Goal: Task Accomplishment & Management: Manage account settings

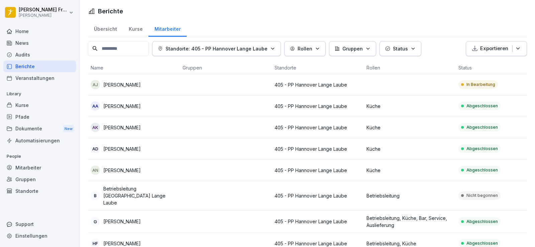
click at [254, 78] on td at bounding box center [226, 84] width 92 height 21
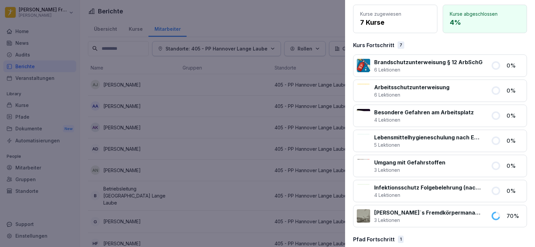
scroll to position [93, 0]
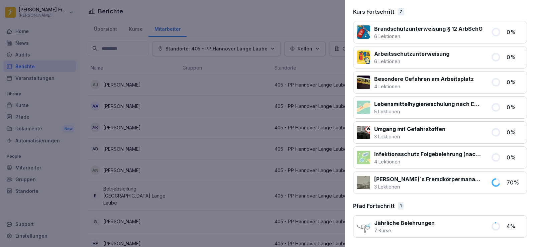
click at [256, 84] on div at bounding box center [267, 123] width 535 height 247
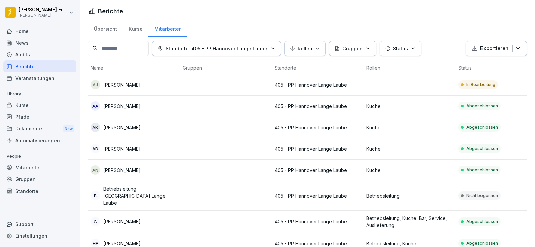
scroll to position [208, 0]
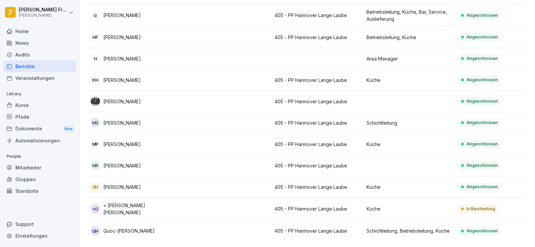
click at [365, 202] on td "Küche" at bounding box center [410, 209] width 92 height 22
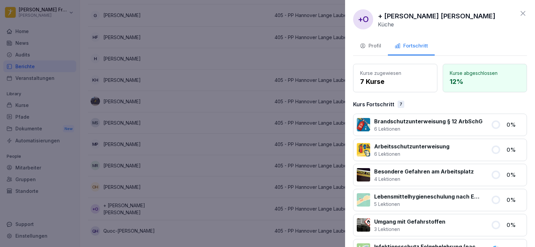
scroll to position [93, 0]
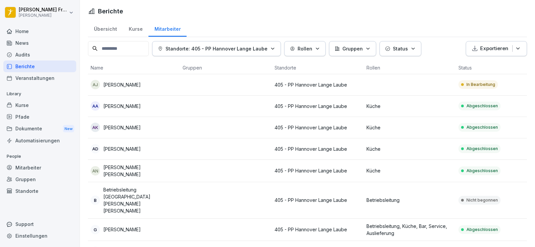
click at [167, 83] on div "[PERSON_NAME]" at bounding box center [134, 84] width 87 height 9
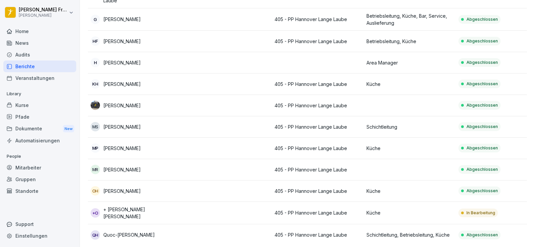
scroll to position [208, 0]
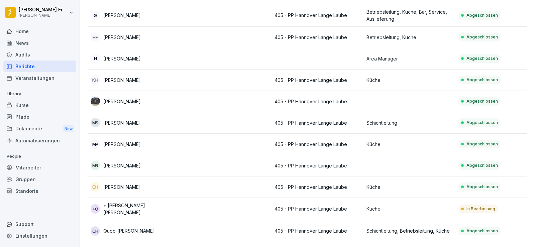
click at [228, 198] on td at bounding box center [226, 209] width 92 height 22
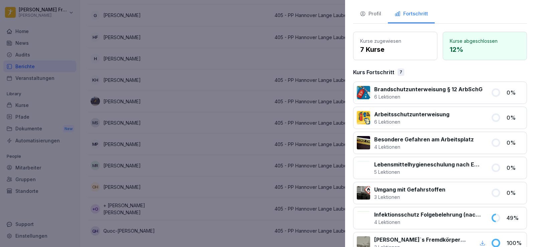
scroll to position [0, 0]
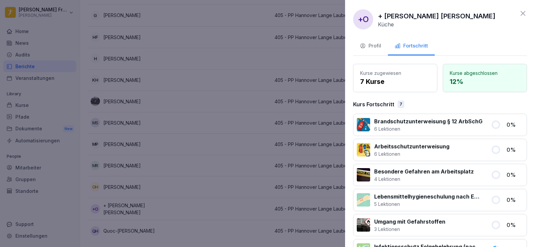
drag, startPoint x: 444, startPoint y: 176, endPoint x: 320, endPoint y: 220, distance: 131.6
click at [320, 220] on body "Hermes Vincenzo Frontini Peter Pane Home News Audits Berichte Veranstaltungen L…" at bounding box center [267, 123] width 535 height 247
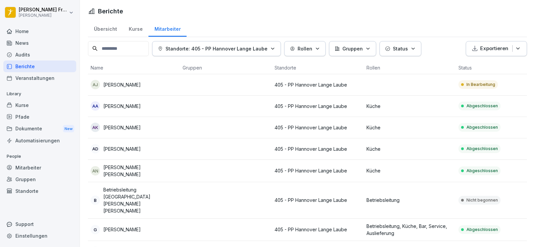
click at [206, 82] on td at bounding box center [226, 84] width 92 height 21
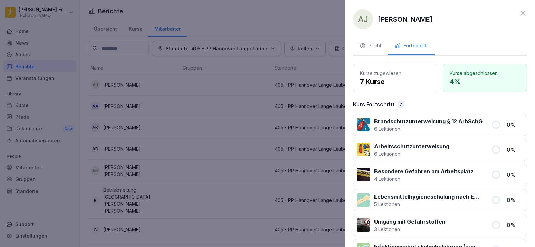
click at [521, 14] on icon at bounding box center [523, 13] width 8 height 8
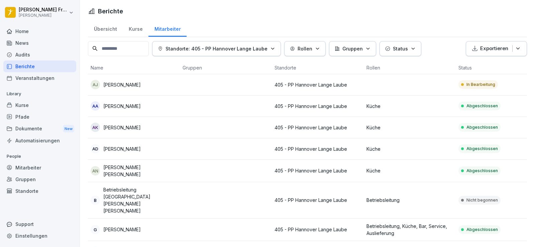
scroll to position [208, 0]
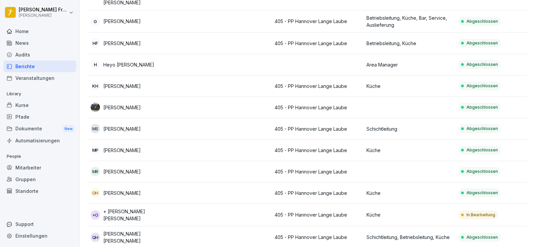
click at [165, 208] on p "+ [PERSON_NAME] [PERSON_NAME]" at bounding box center [140, 215] width 74 height 14
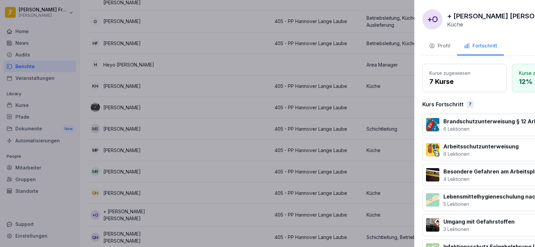
drag, startPoint x: 272, startPoint y: 45, endPoint x: 308, endPoint y: 113, distance: 77.5
click at [308, 113] on div at bounding box center [267, 123] width 535 height 247
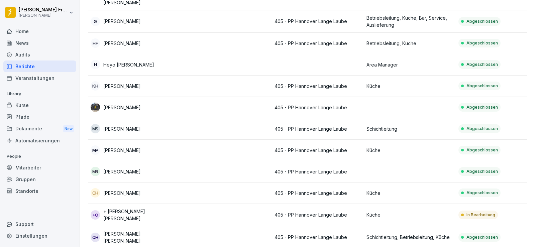
click at [163, 208] on p "+ [PERSON_NAME] [PERSON_NAME]" at bounding box center [140, 215] width 74 height 14
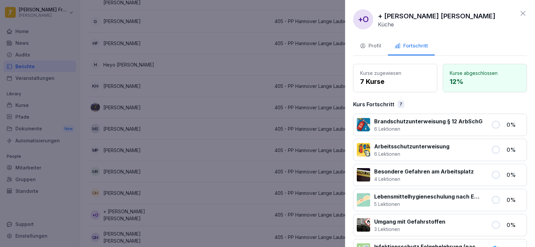
scroll to position [93, 0]
